Goal: Check status: Check status

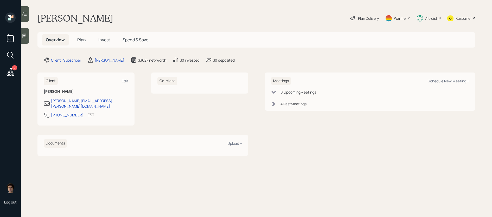
click at [96, 50] on main "Donna Kellett Plan Delivery Warmer Altruist Kustomer Overview Plan Invest Spend…" at bounding box center [256, 108] width 471 height 217
click at [103, 41] on span "Invest" at bounding box center [104, 40] width 12 height 6
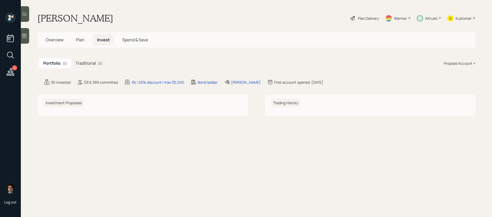
click at [94, 61] on h5 "Traditional" at bounding box center [85, 63] width 21 height 5
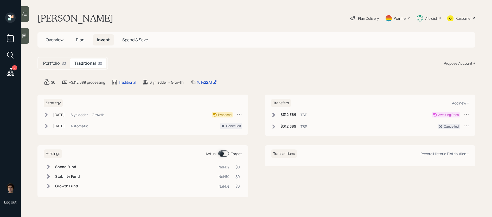
click at [50, 115] on div "Sep 26, 2025 Friday, September 26, 2025 12:51 PM EDT 6 yr ladder • Growth" at bounding box center [74, 115] width 61 height 6
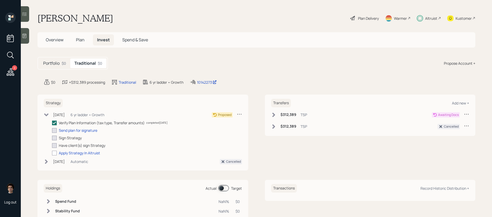
click at [284, 116] on h6 "$312,389" at bounding box center [288, 115] width 16 height 4
